Goal: Information Seeking & Learning: Learn about a topic

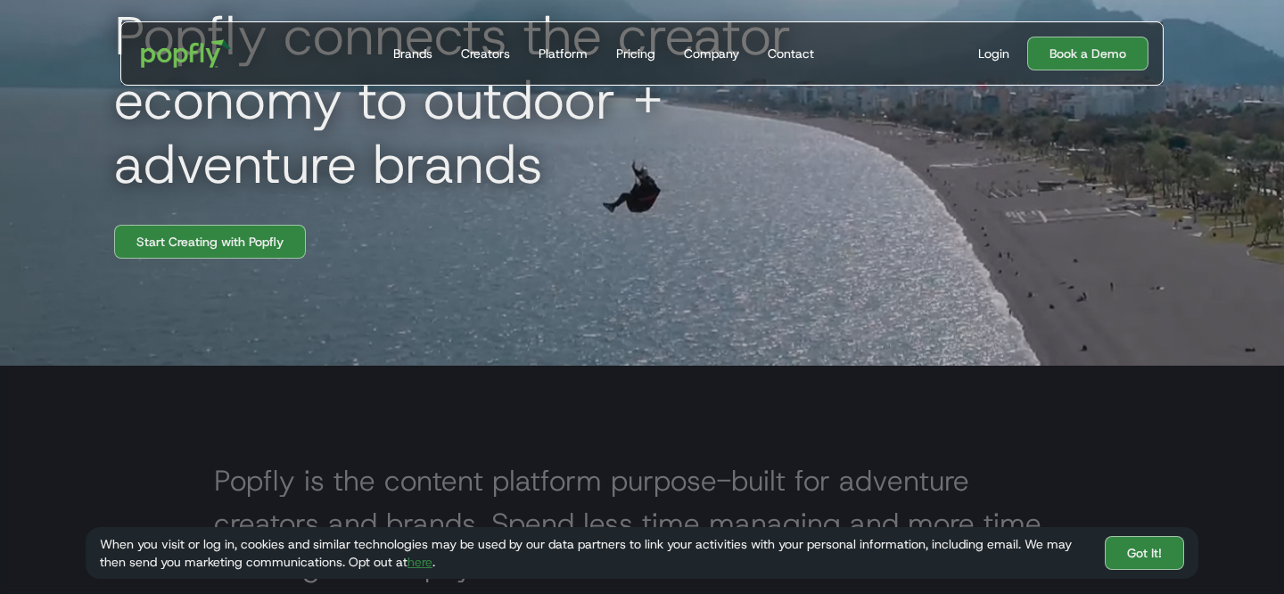
scroll to position [247, 0]
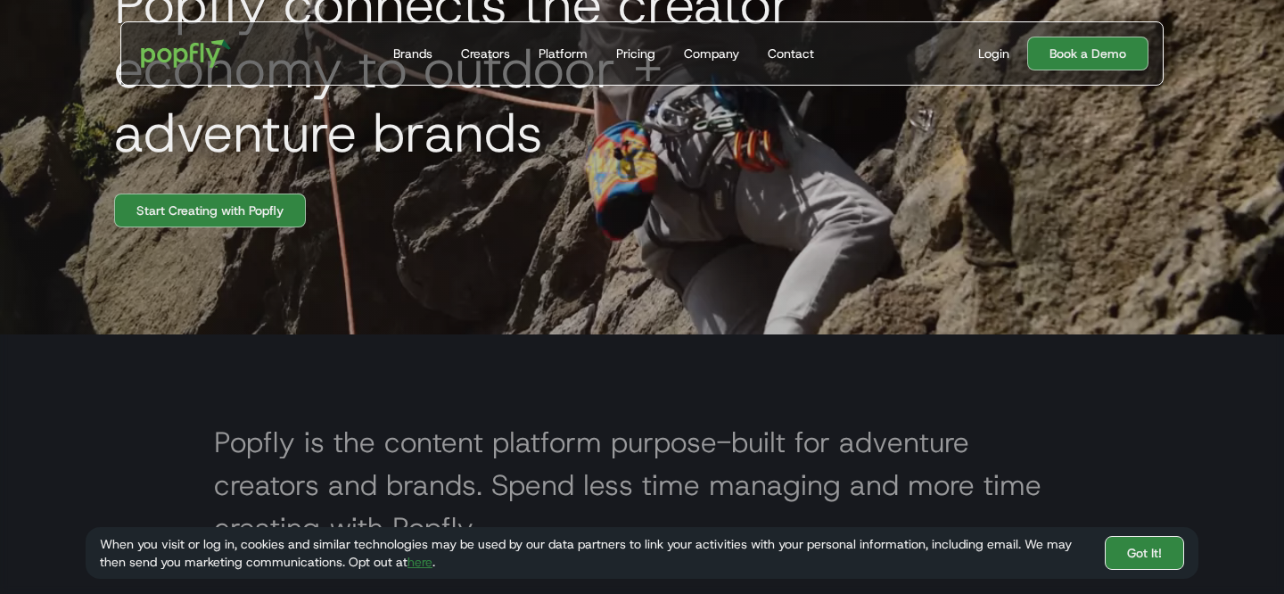
click at [1164, 563] on link "Got It!" at bounding box center [1144, 553] width 79 height 34
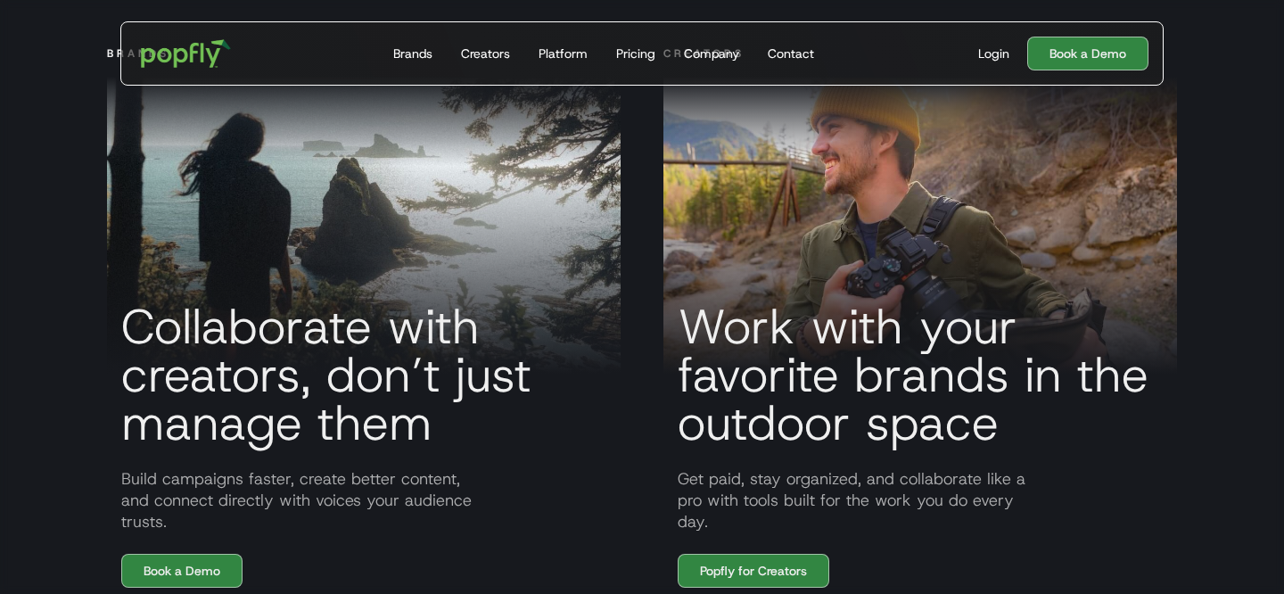
scroll to position [1217, 0]
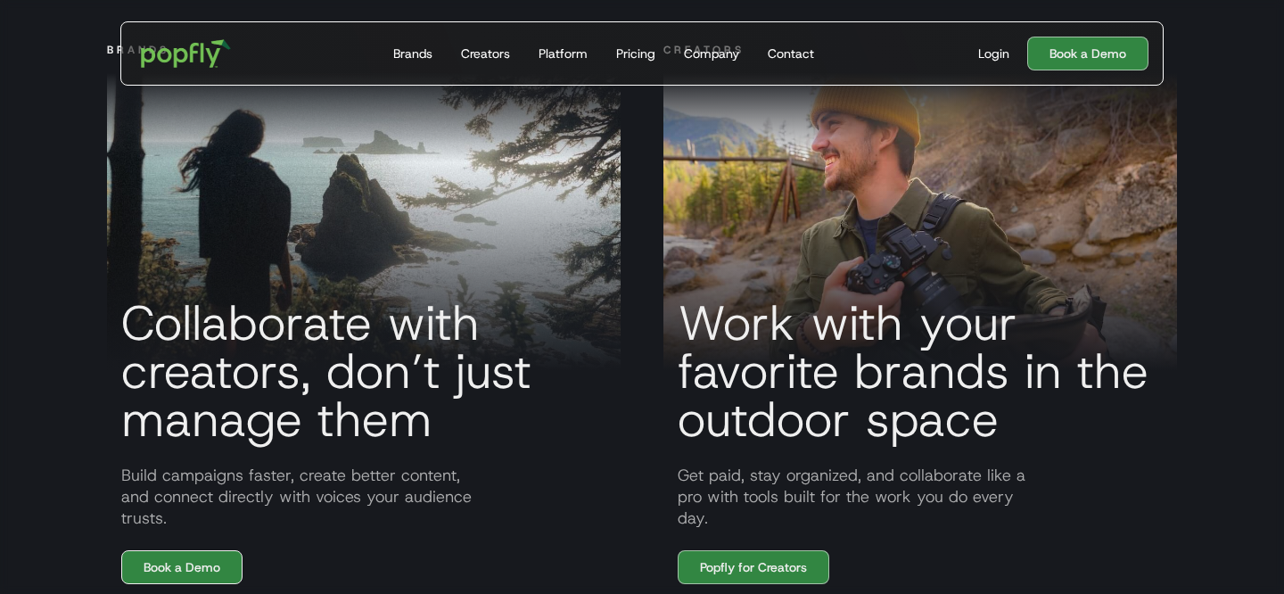
click at [187, 570] on link "Book a Demo" at bounding box center [181, 567] width 121 height 34
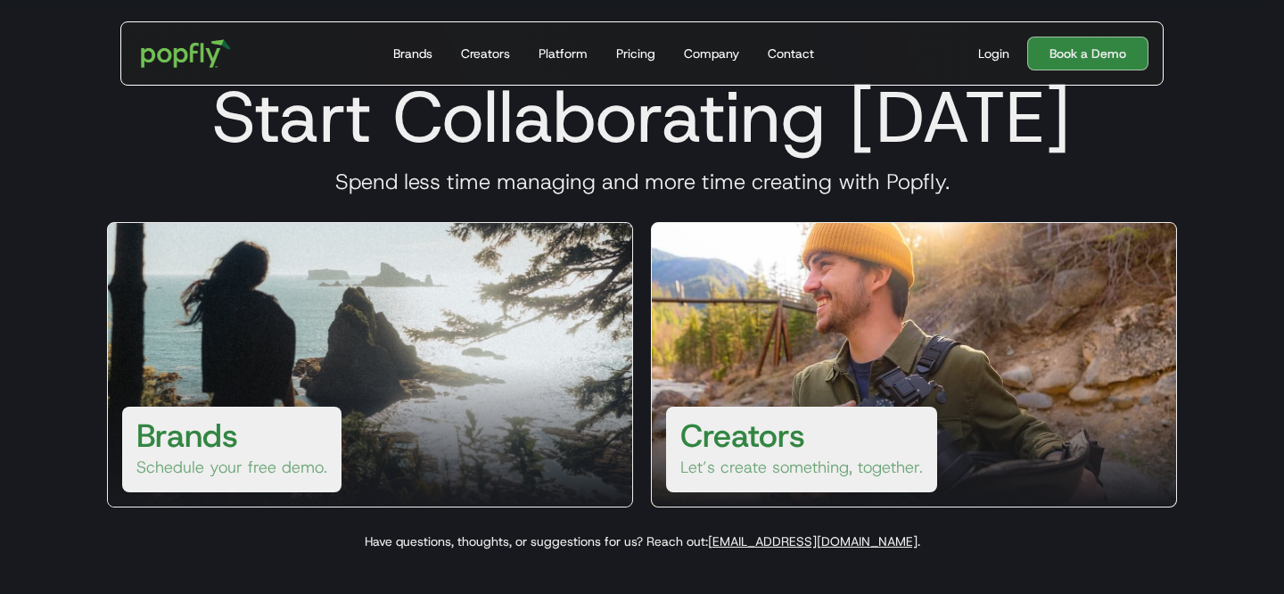
scroll to position [49, 0]
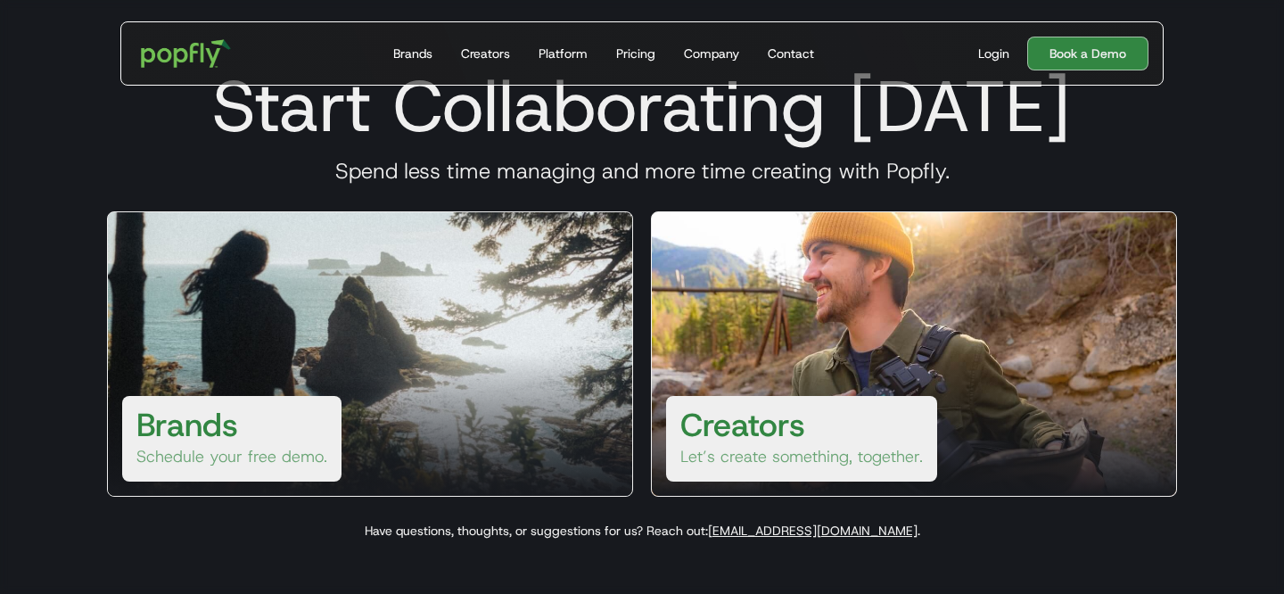
click at [875, 386] on div at bounding box center [914, 424] width 524 height 143
click at [339, 459] on div "Brands Schedule your free demo." at bounding box center [370, 353] width 526 height 285
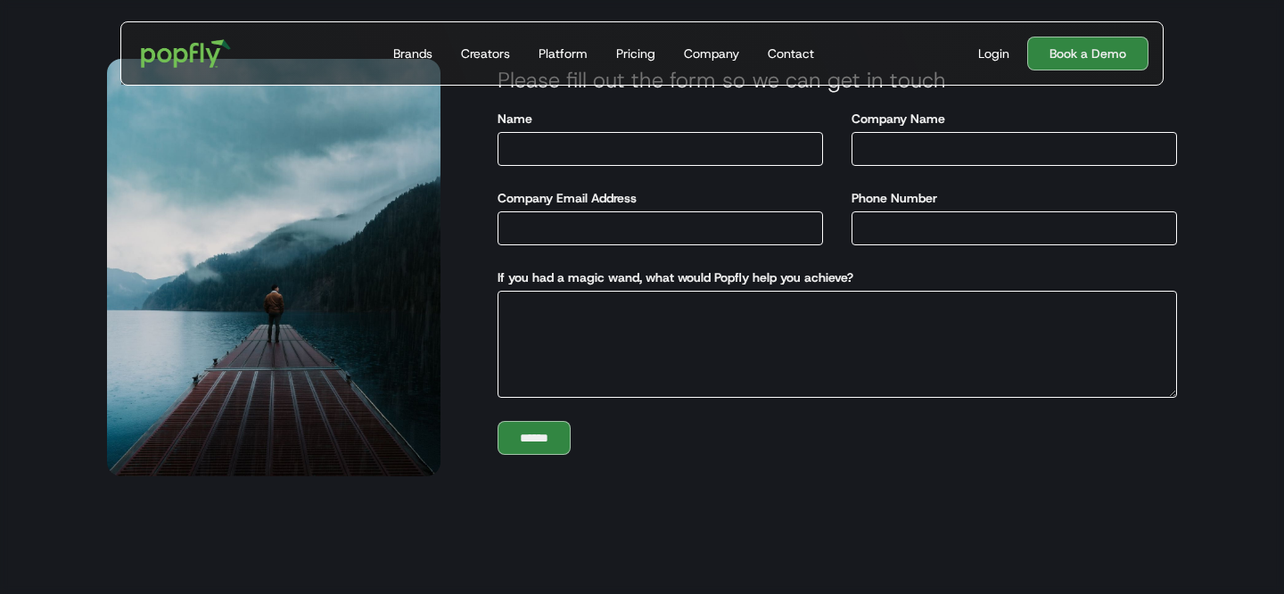
scroll to position [0, 0]
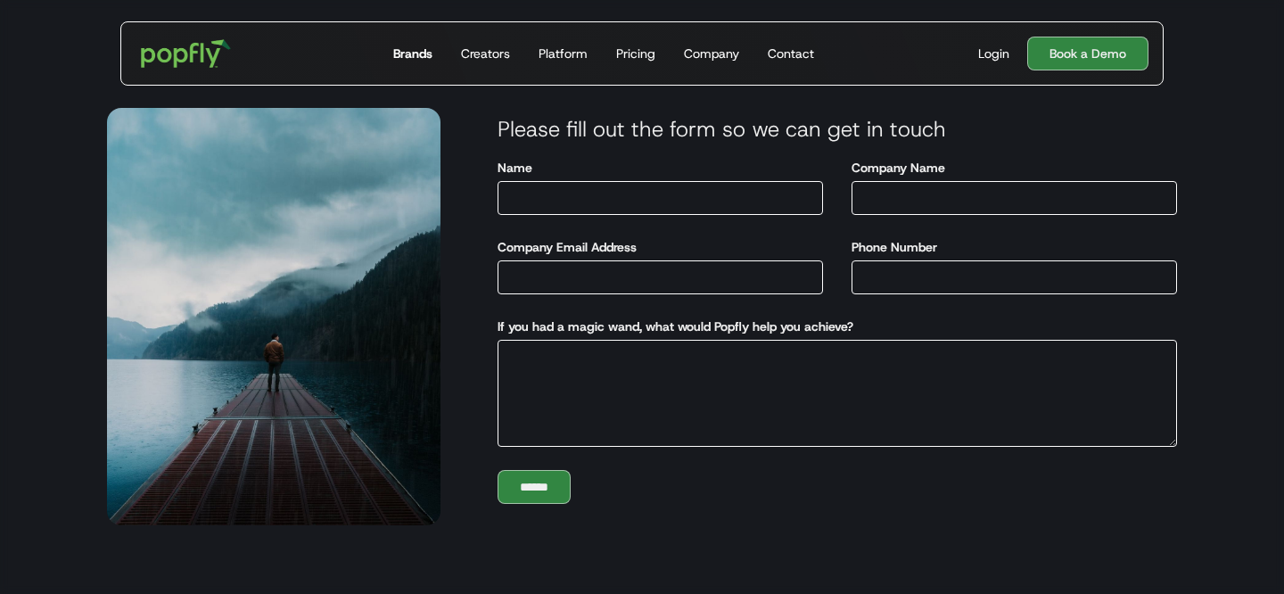
click at [412, 49] on div "Brands" at bounding box center [412, 54] width 39 height 18
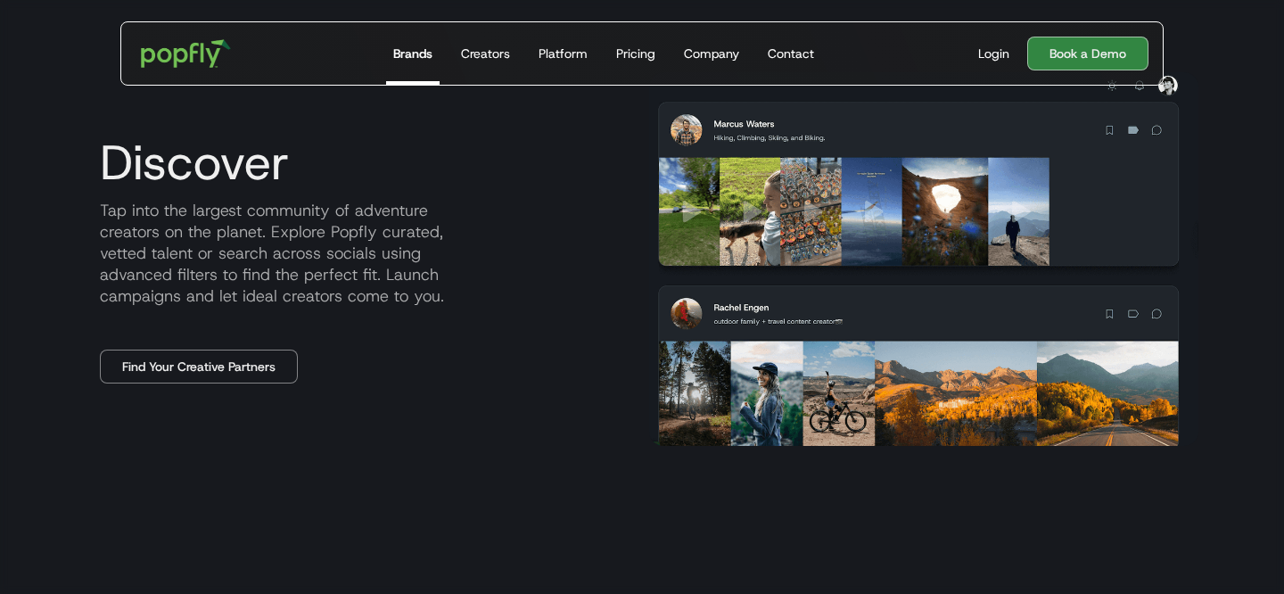
scroll to position [792, 0]
click at [430, 241] on p "Tap into the largest community of adventure creators on the planet. Explore Pop…" at bounding box center [360, 252] width 549 height 107
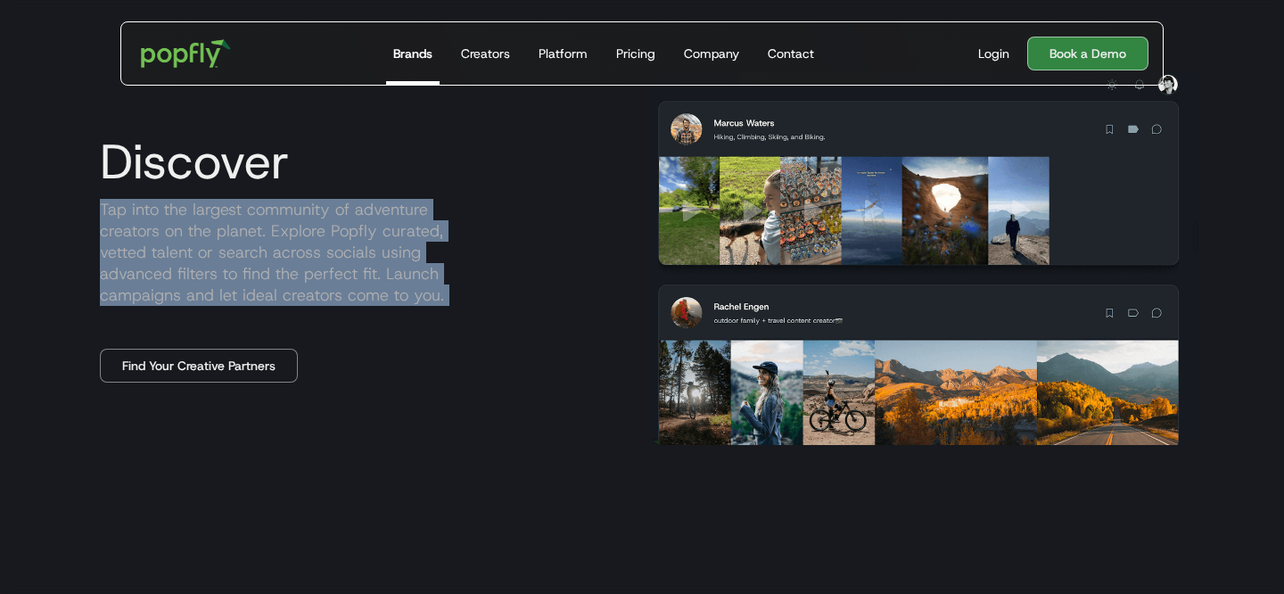
click at [430, 241] on p "Tap into the largest community of adventure creators on the planet. Explore Pop…" at bounding box center [360, 252] width 549 height 107
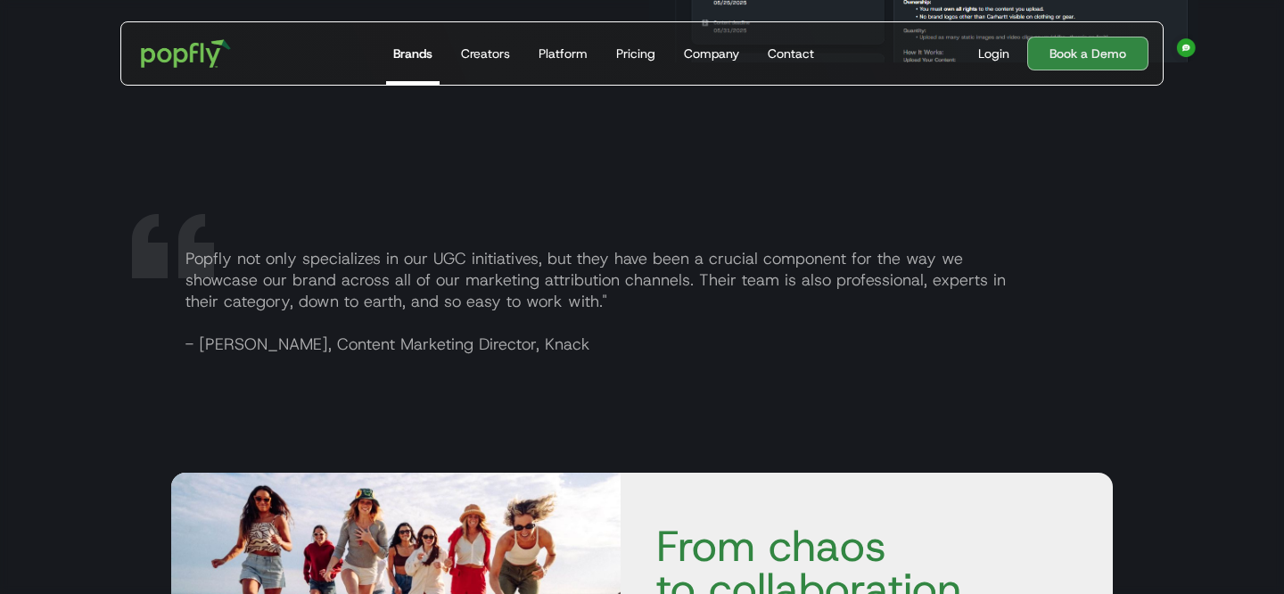
scroll to position [2590, 0]
click at [267, 266] on p "Popfly not only specializes in our UGC initiatives, but they have been a crucia…" at bounding box center [663, 302] width 985 height 107
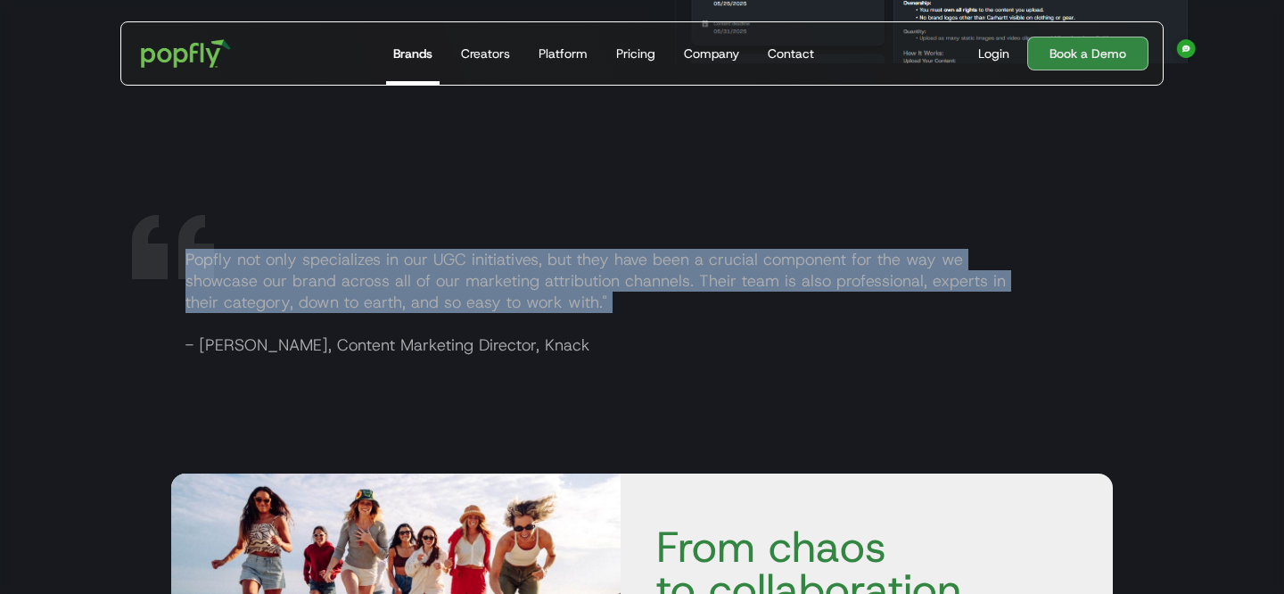
click at [267, 266] on p "Popfly not only specializes in our UGC initiatives, but they have been a crucia…" at bounding box center [663, 302] width 985 height 107
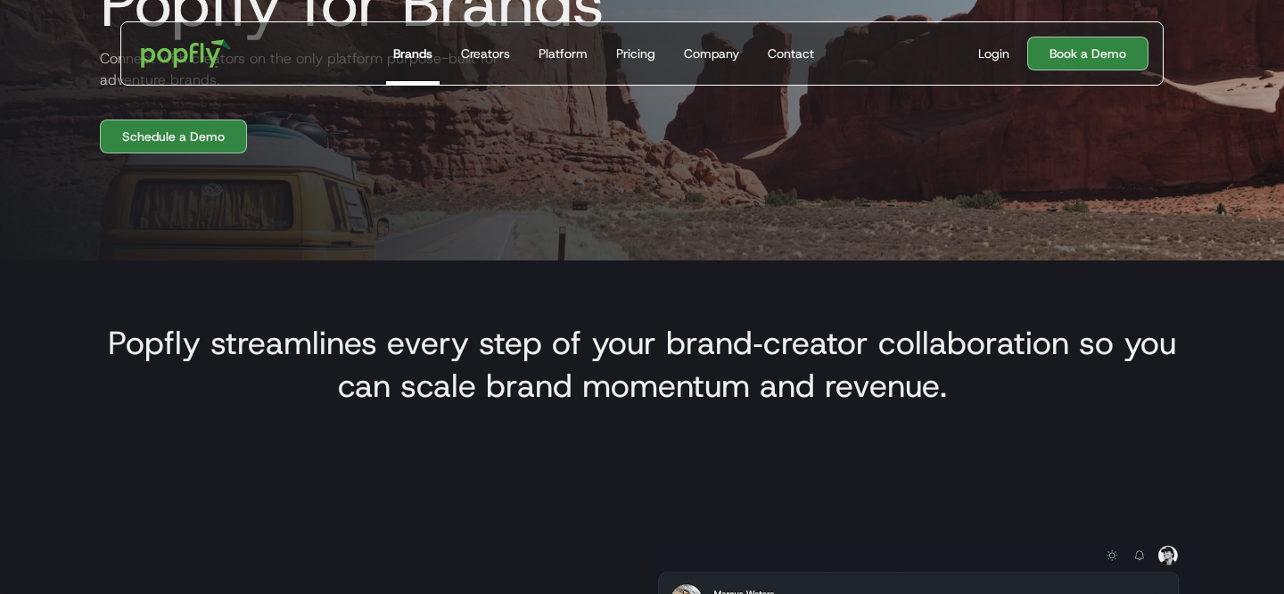
scroll to position [0, 0]
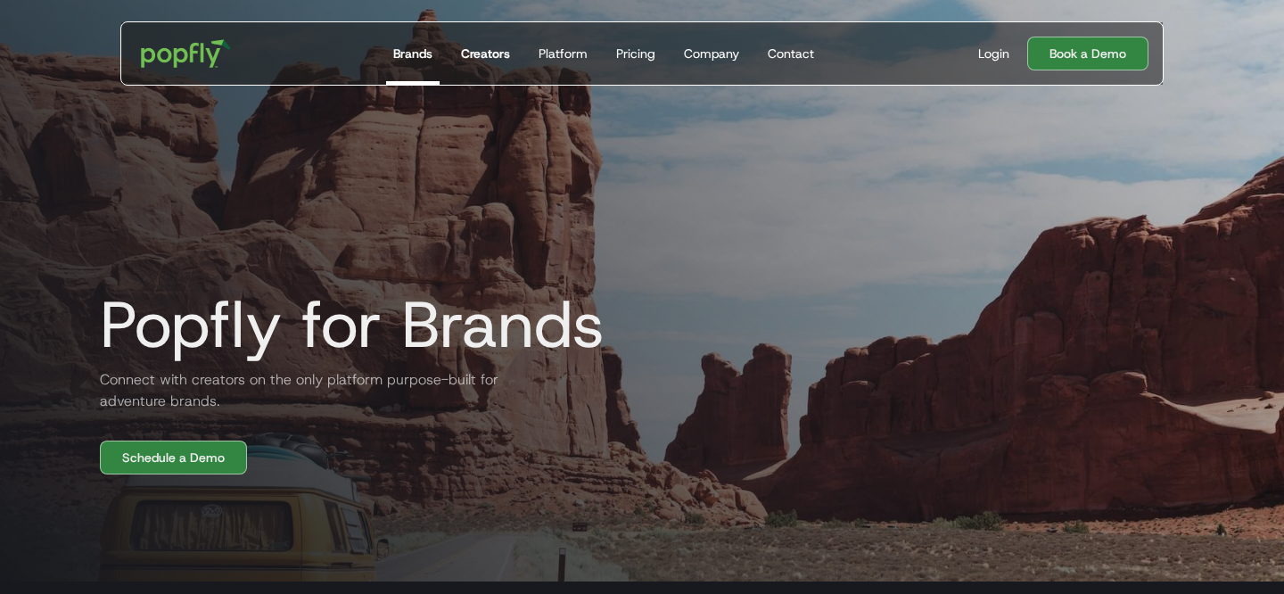
click at [491, 61] on div "Creators" at bounding box center [485, 54] width 49 height 18
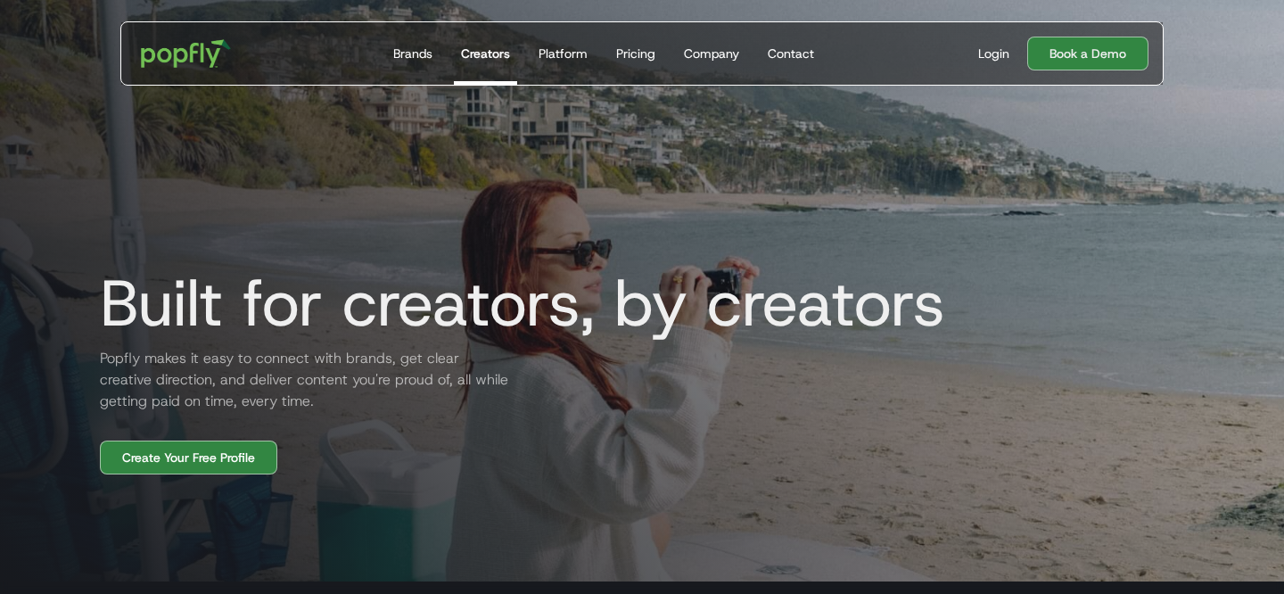
click at [467, 359] on h2 "Popfly makes it easy to connect with brands, get clear creative direction, and …" at bounding box center [300, 380] width 428 height 64
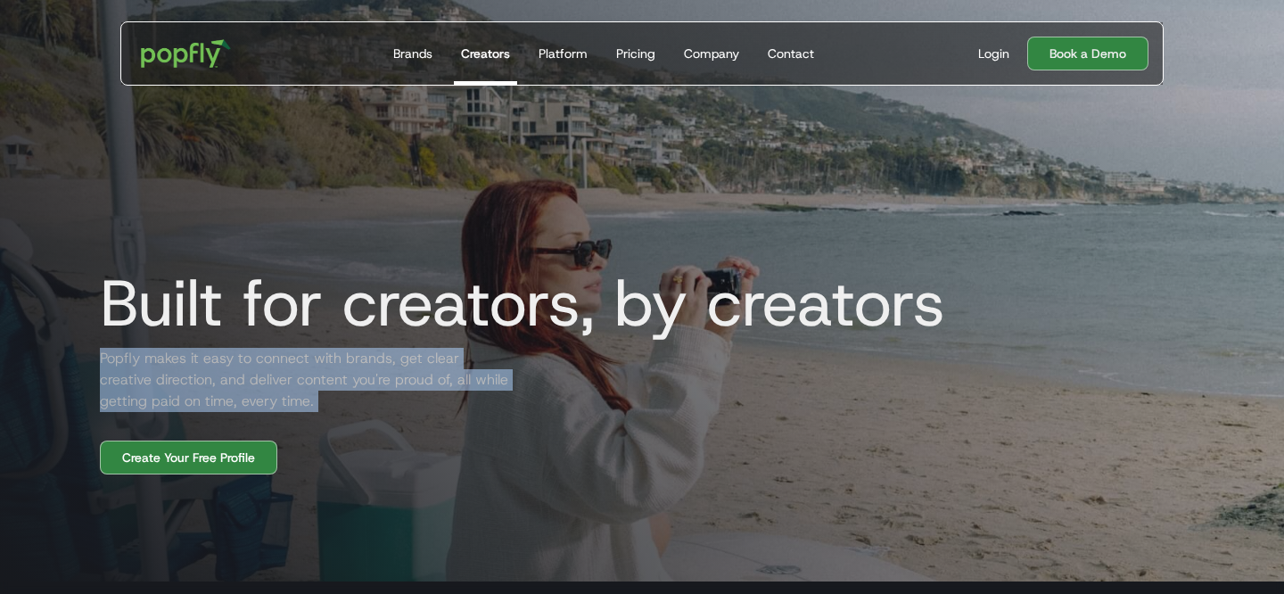
click at [467, 359] on h2 "Popfly makes it easy to connect with brands, get clear creative direction, and …" at bounding box center [300, 380] width 428 height 64
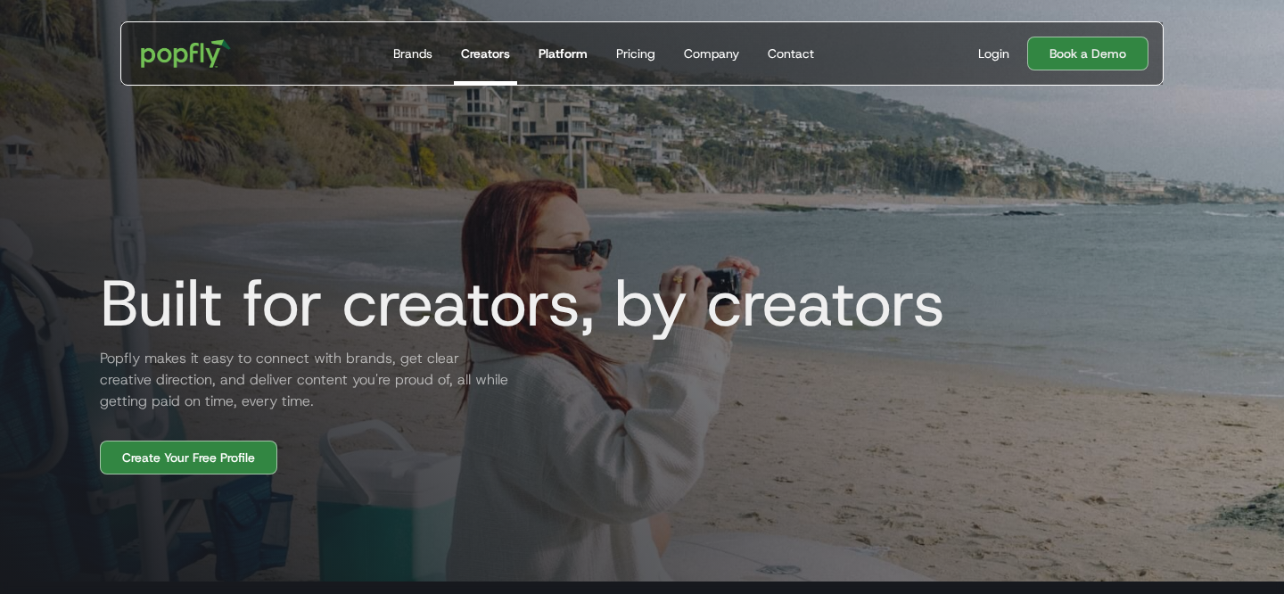
click at [571, 51] on div "Platform" at bounding box center [563, 54] width 49 height 18
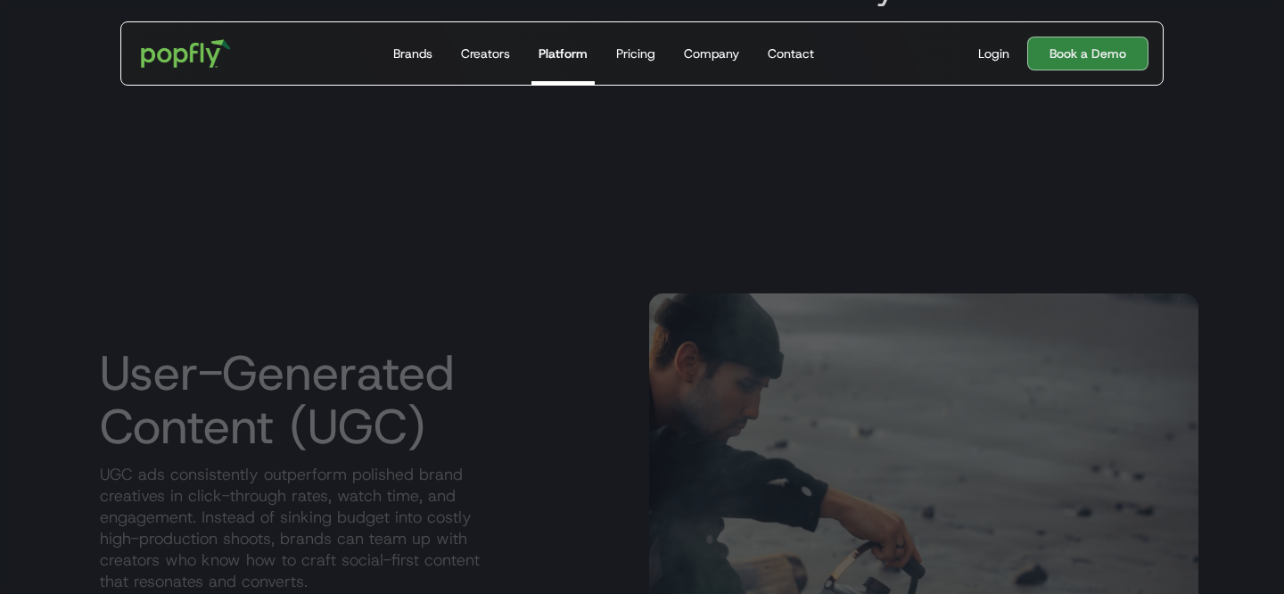
scroll to position [681, 0]
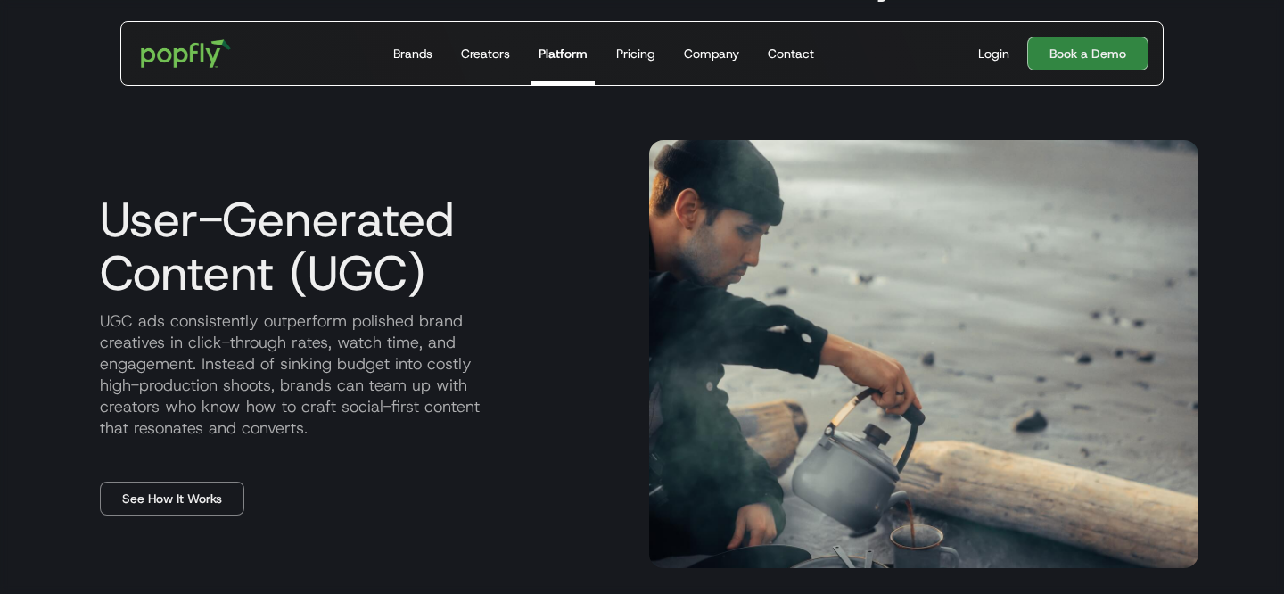
click at [194, 368] on p "UGC ads consistently outperform polished brand creatives in click-through rates…" at bounding box center [360, 374] width 549 height 128
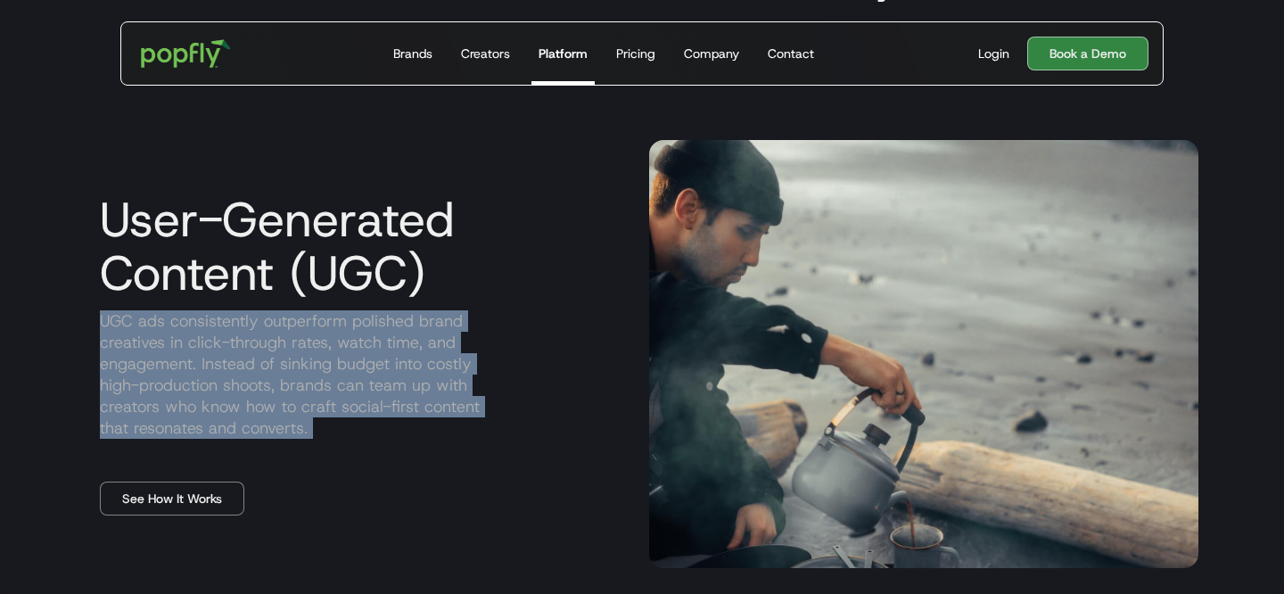
click at [194, 368] on p "UGC ads consistently outperform polished brand creatives in click-through rates…" at bounding box center [360, 374] width 549 height 128
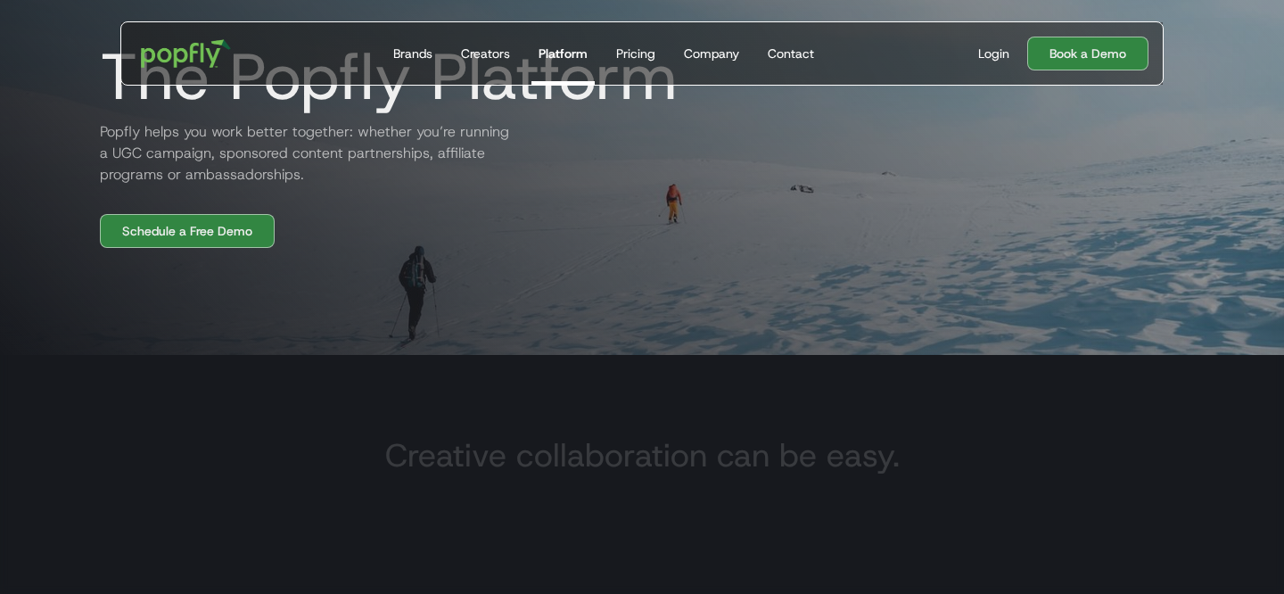
scroll to position [0, 0]
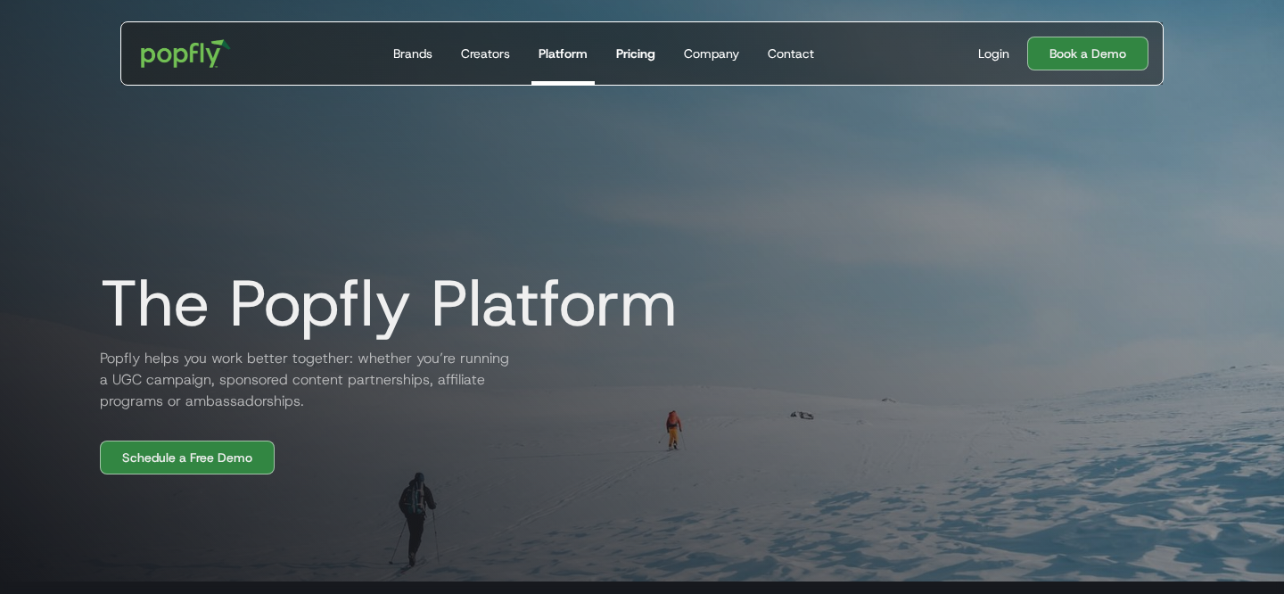
click at [640, 57] on div "Pricing" at bounding box center [635, 54] width 39 height 18
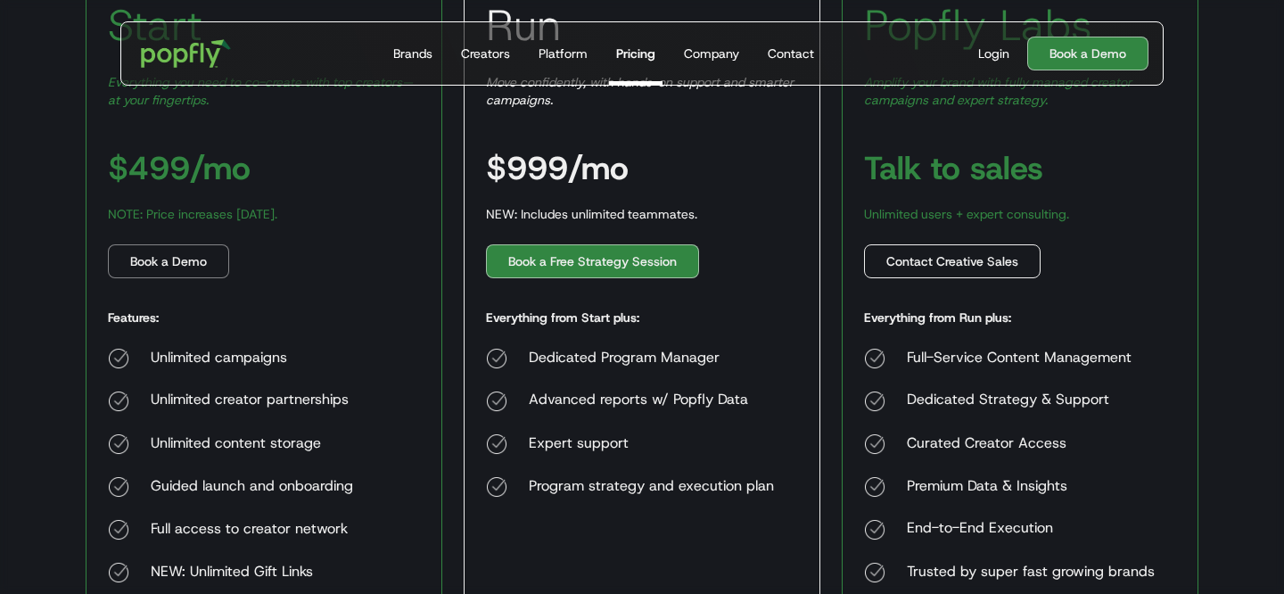
scroll to position [454, 0]
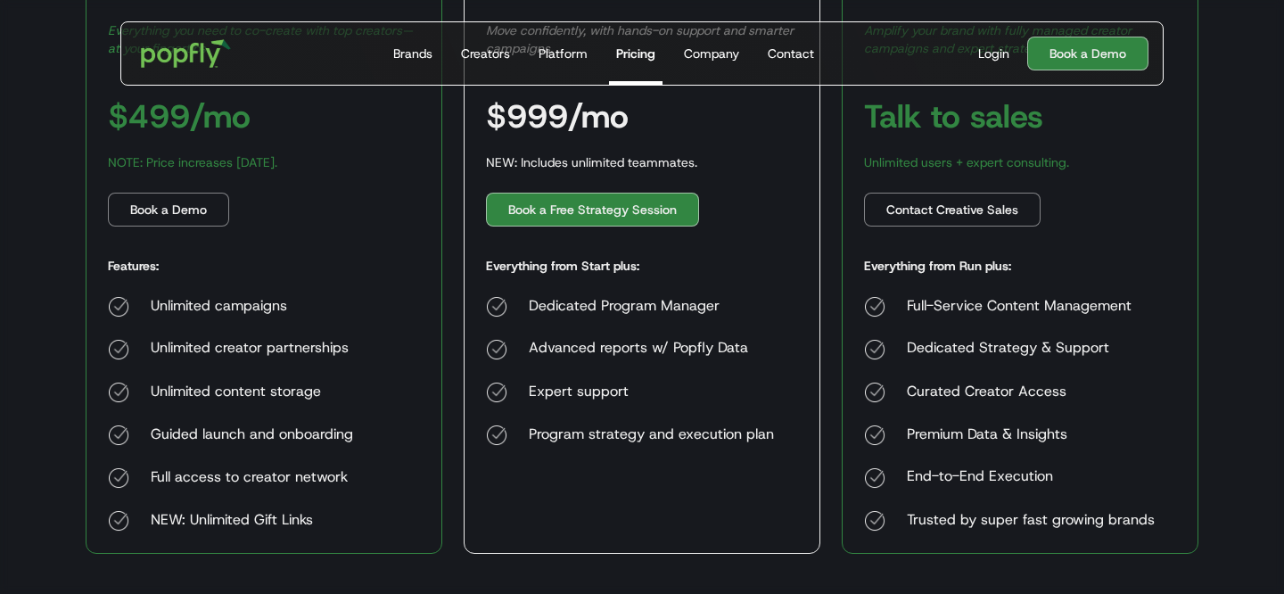
click at [962, 318] on div "Full-Service Content Management Dedicated Strategy & Support Curated Creator Ac…" at bounding box center [1009, 413] width 291 height 235
click at [941, 351] on div "Dedicated Strategy & Support" at bounding box center [1031, 349] width 248 height 21
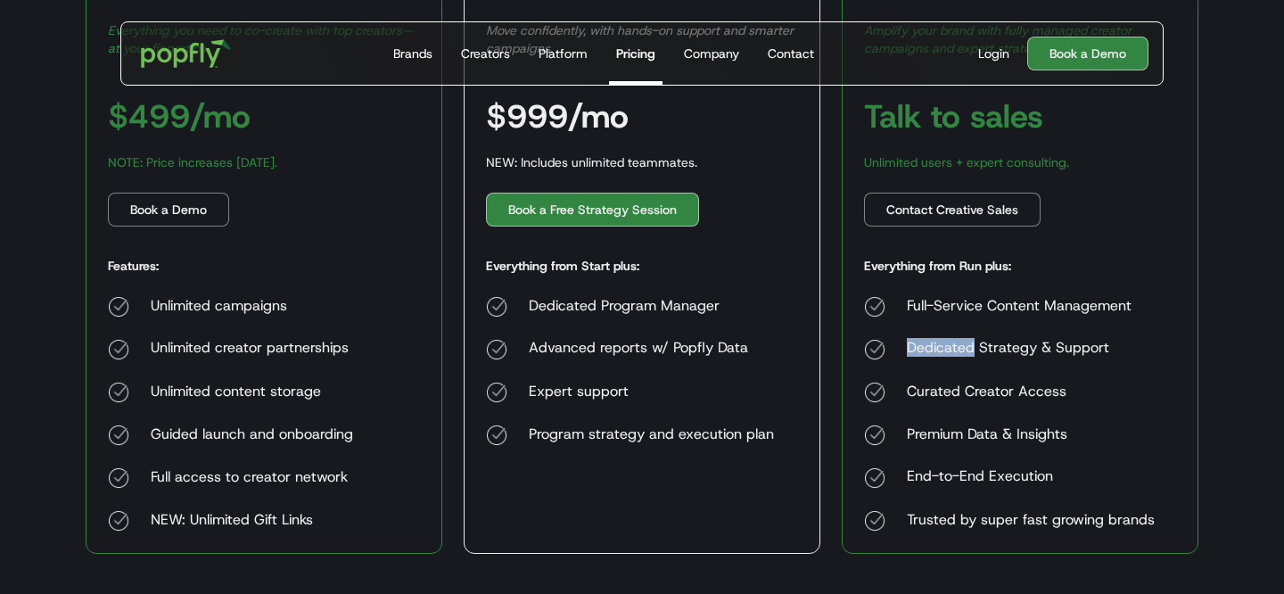
click at [941, 351] on div "Dedicated Strategy & Support" at bounding box center [1031, 349] width 248 height 21
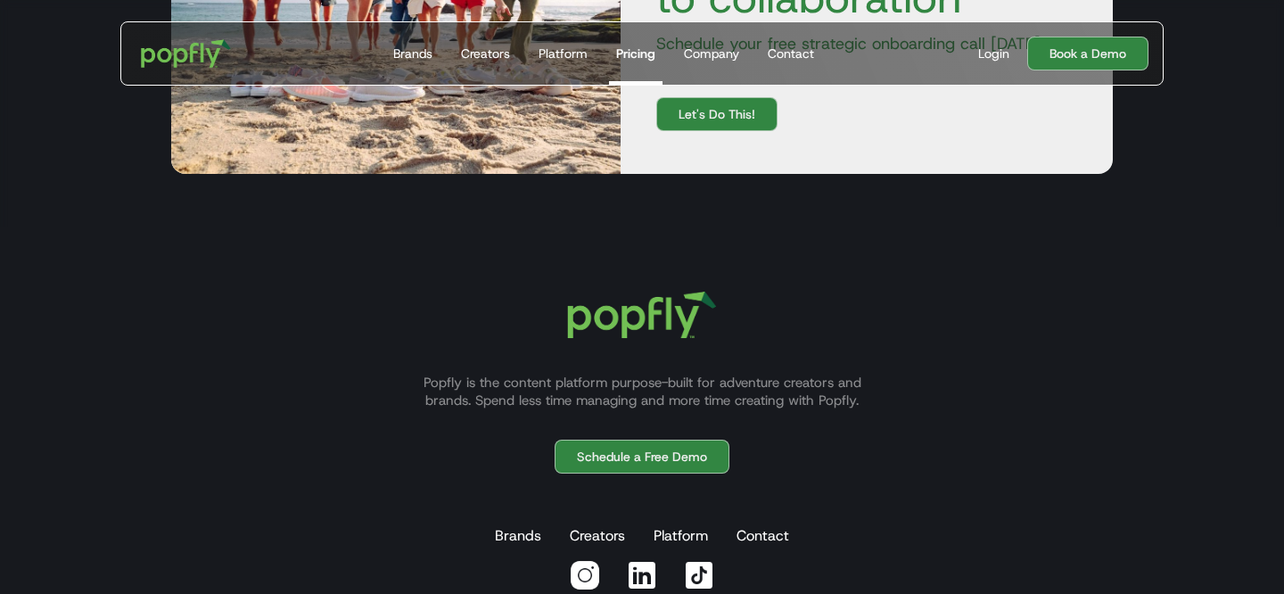
scroll to position [1168, 0]
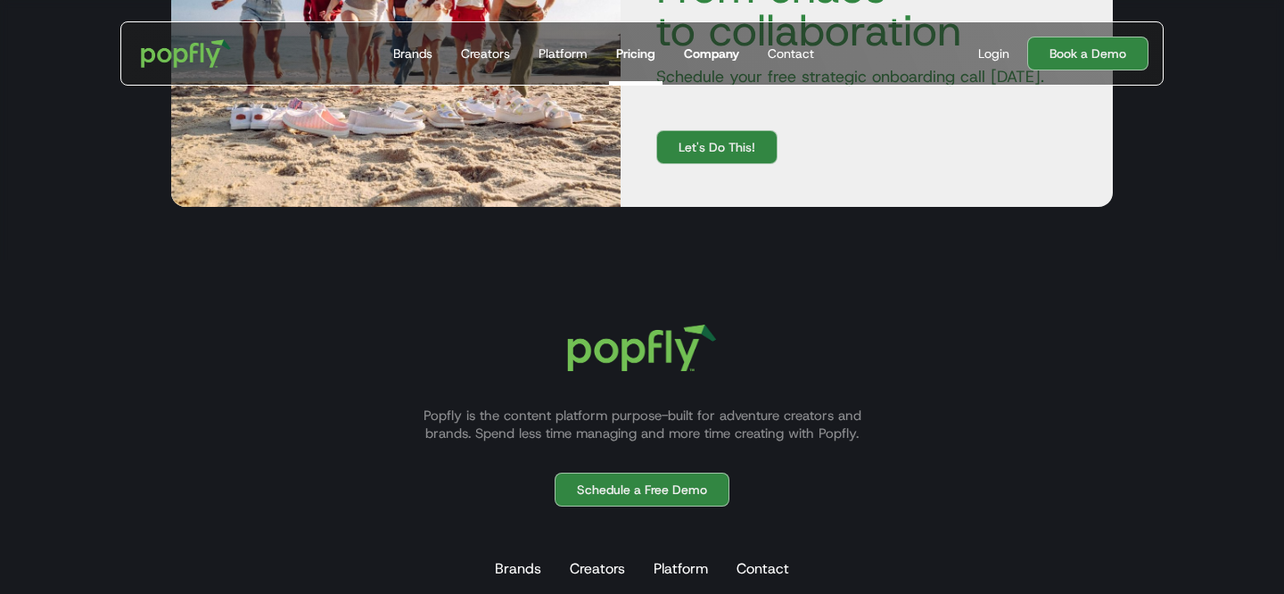
click at [722, 45] on div "Company" at bounding box center [711, 54] width 55 height 18
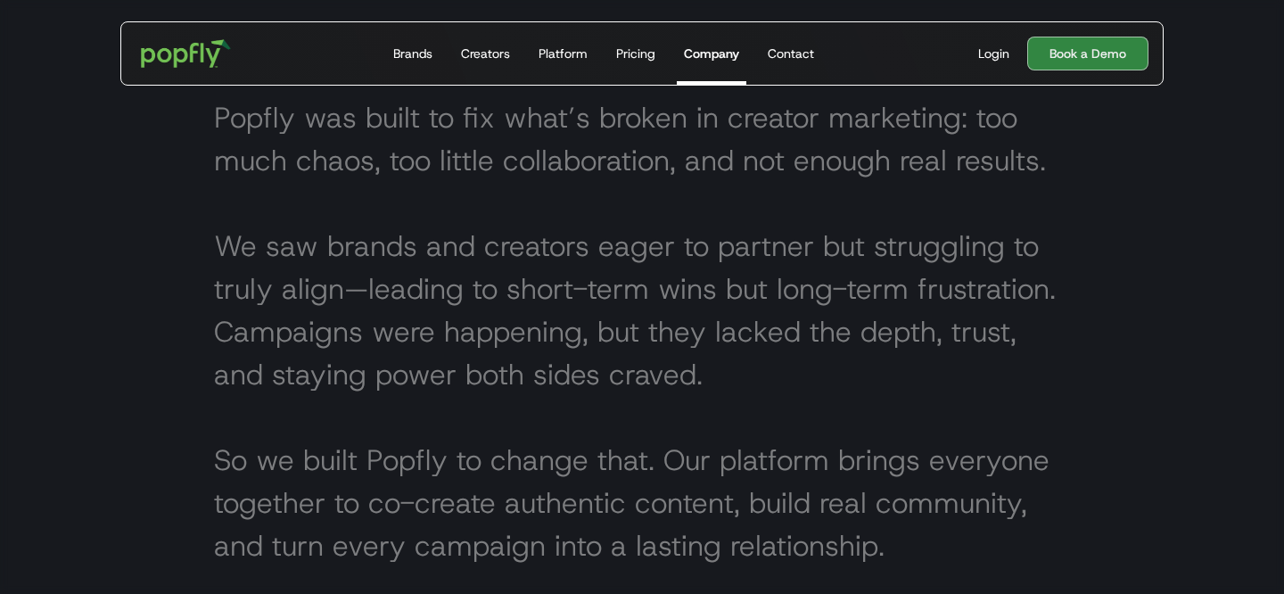
scroll to position [651, 0]
